Goal: Navigation & Orientation: Find specific page/section

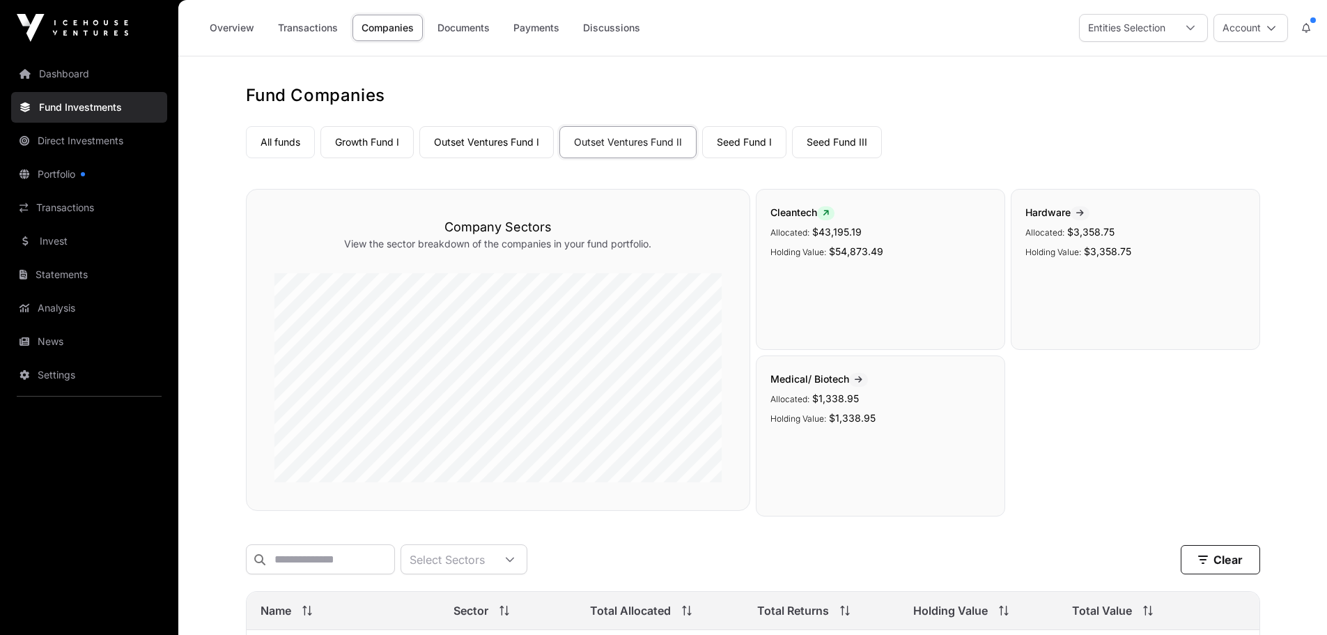
scroll to position [488, 0]
click at [315, 32] on link "Transactions" at bounding box center [308, 28] width 78 height 26
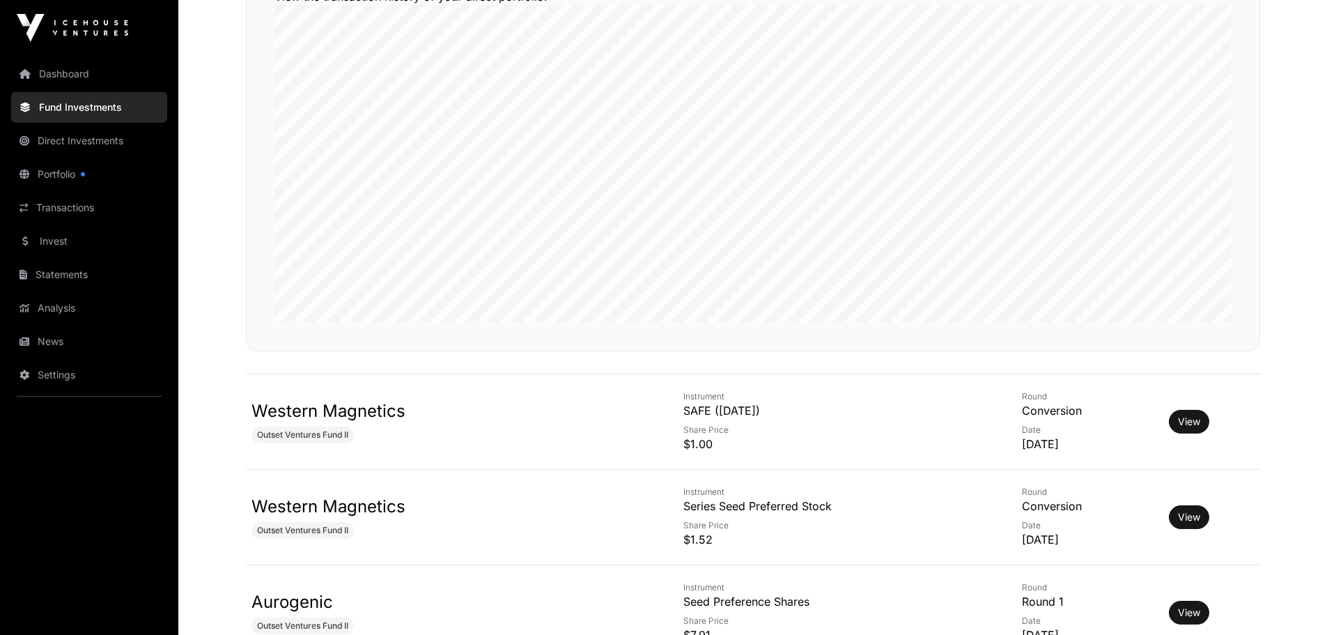
scroll to position [279, 0]
